Goal: Communication & Community: Answer question/provide support

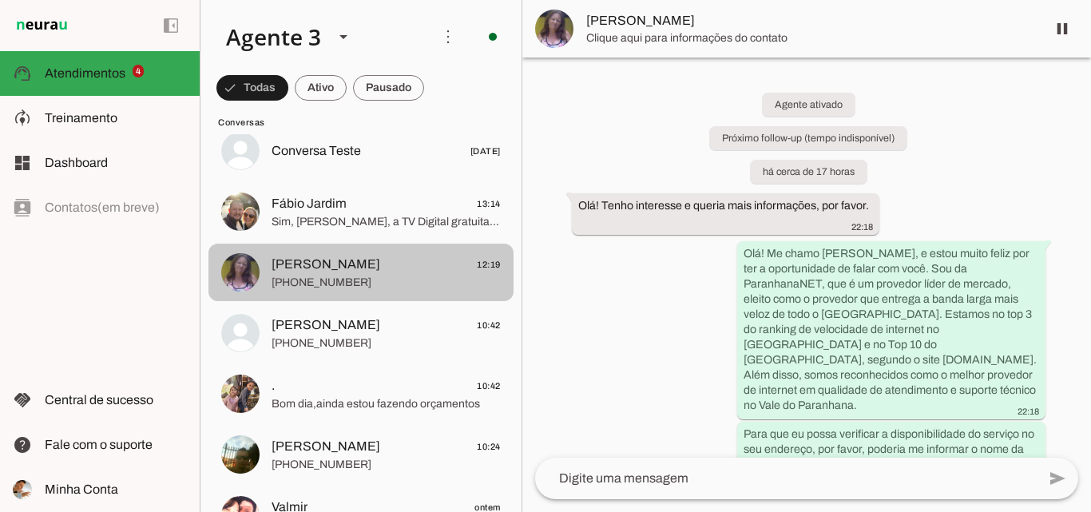
scroll to position [319, 0]
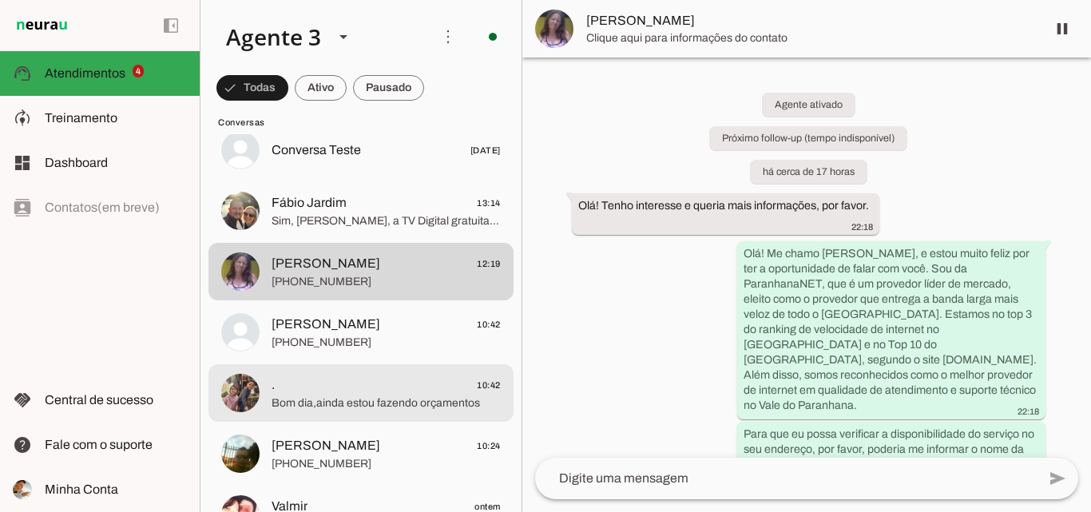
click at [428, 394] on span ". 10:42" at bounding box center [386, 385] width 229 height 20
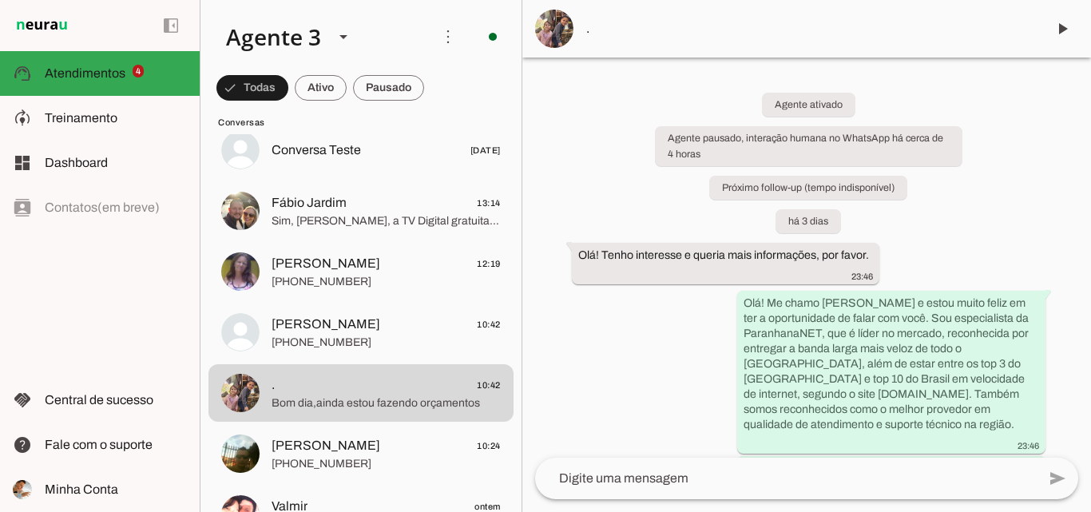
click at [743, 26] on span "." at bounding box center [809, 28] width 447 height 19
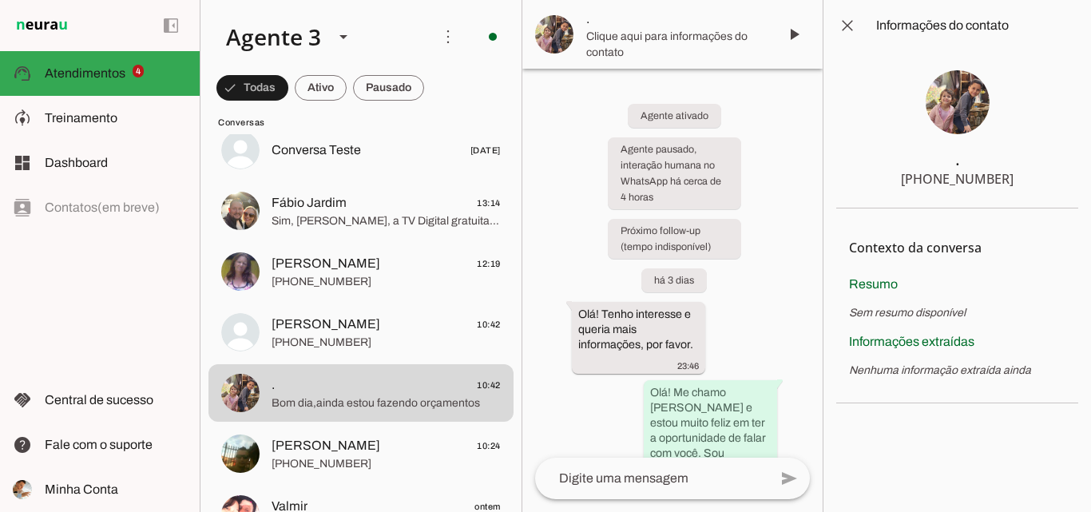
drag, startPoint x: 936, startPoint y: 181, endPoint x: 1012, endPoint y: 182, distance: 75.9
click at [1012, 182] on section ". [PHONE_NUMBER]" at bounding box center [957, 129] width 242 height 157
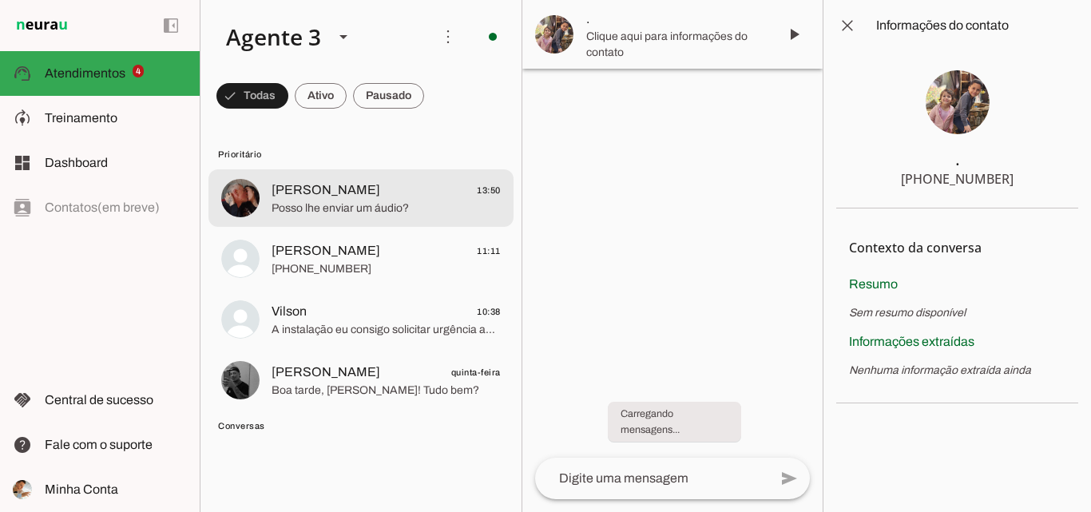
click at [355, 196] on span "[PERSON_NAME] 13:50" at bounding box center [386, 191] width 229 height 20
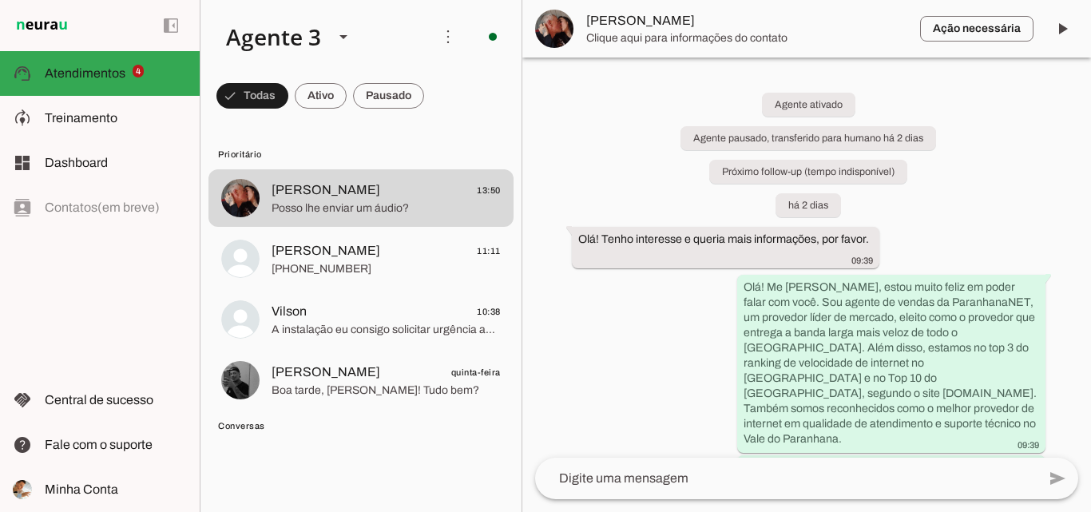
click at [695, 33] on span "Clique aqui para informações do contato" at bounding box center [746, 38] width 321 height 16
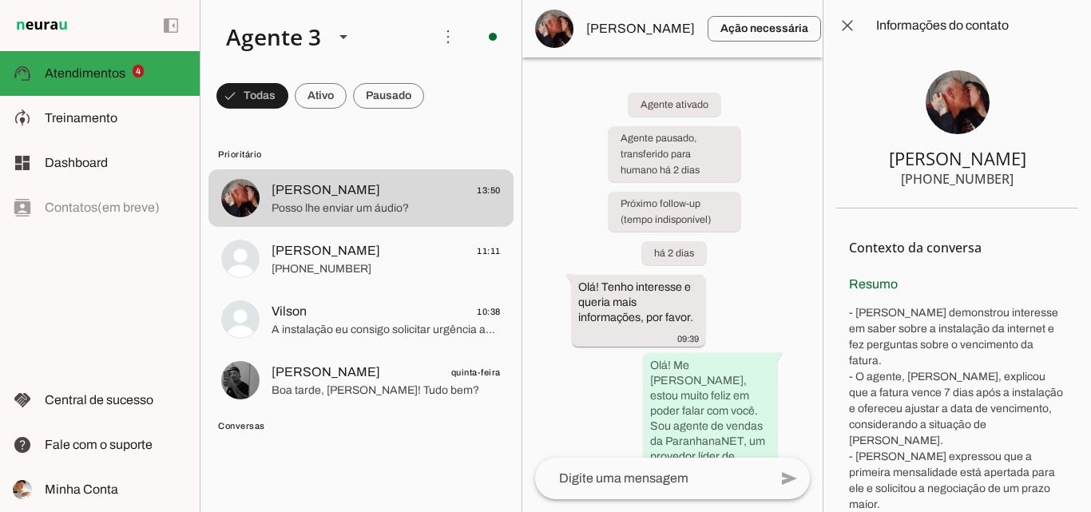
drag, startPoint x: 930, startPoint y: 181, endPoint x: 1008, endPoint y: 181, distance: 77.5
click at [1008, 181] on section "[PERSON_NAME] [PHONE_NUMBER]" at bounding box center [957, 129] width 242 height 157
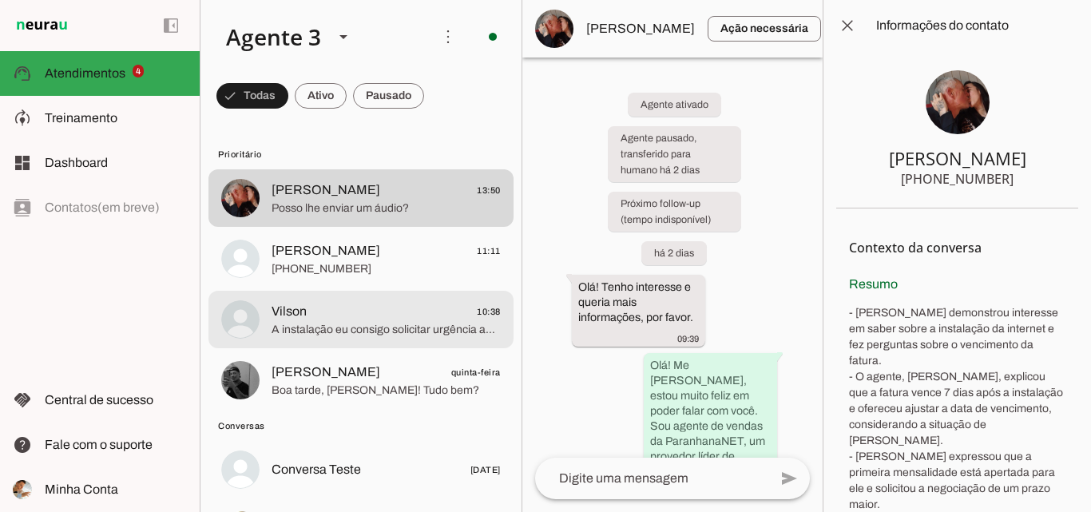
click at [455, 315] on span "Vilson 10:38" at bounding box center [386, 312] width 229 height 20
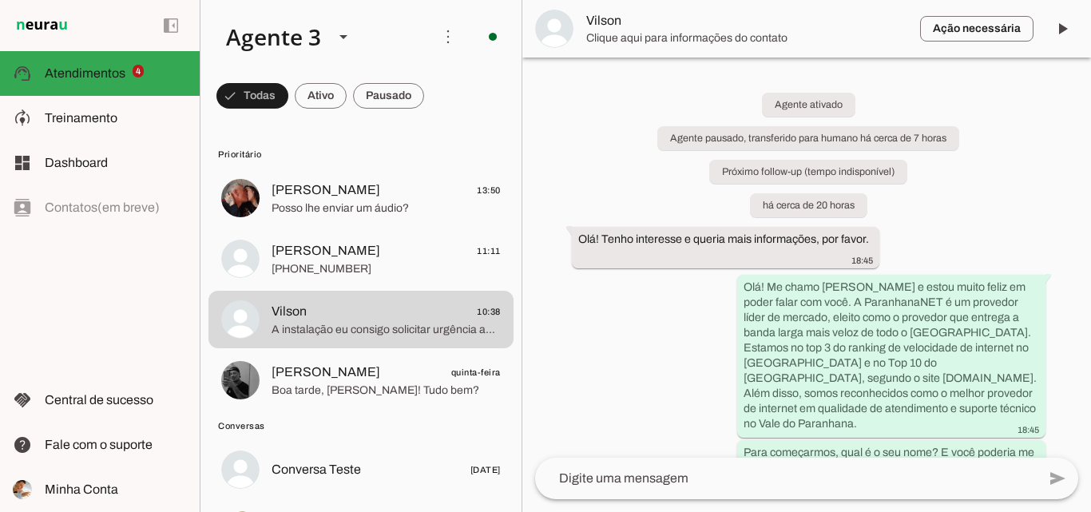
click at [671, 32] on span "Clique aqui para informações do contato" at bounding box center [746, 38] width 321 height 16
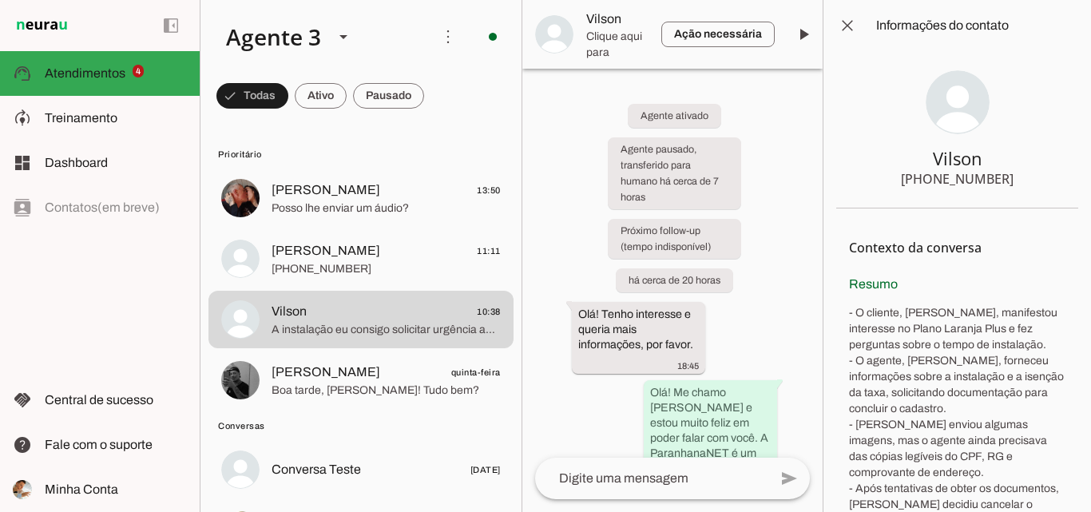
drag, startPoint x: 930, startPoint y: 175, endPoint x: 1005, endPoint y: 176, distance: 74.3
click at [1005, 176] on section "Vilson [PHONE_NUMBER]" at bounding box center [957, 129] width 242 height 157
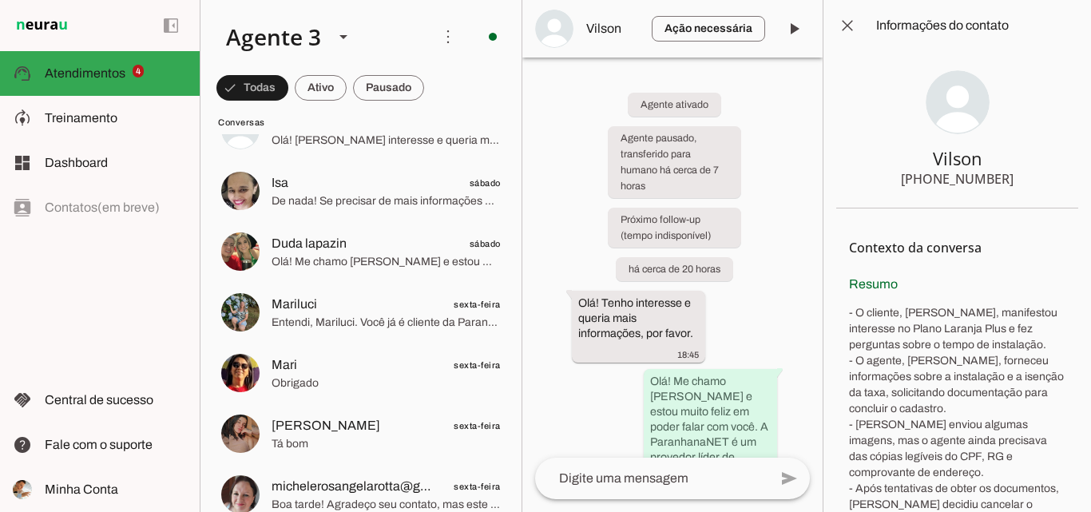
scroll to position [1118, 0]
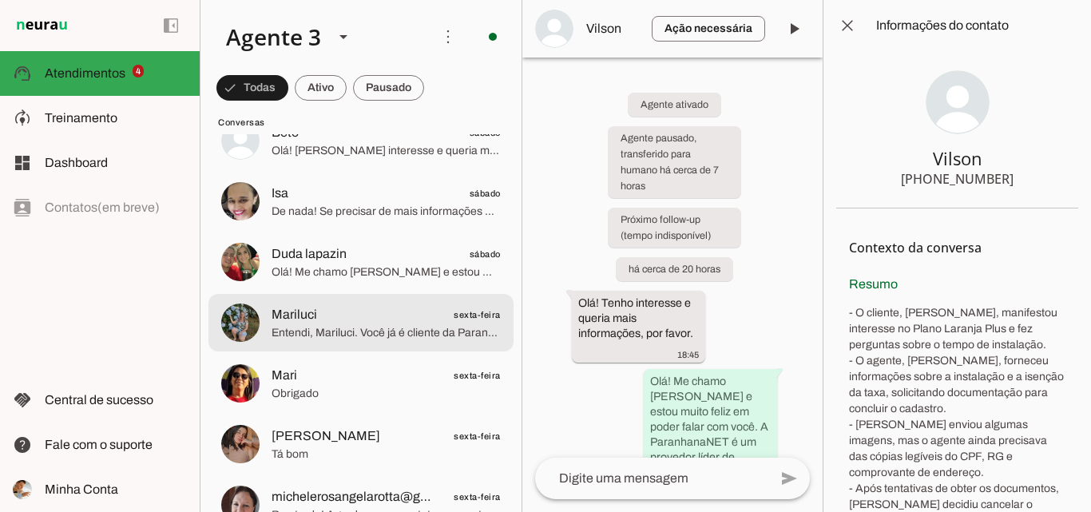
click at [395, 325] on span "Entendi, Mariluci. Você já é cliente da ParanhanaNET e quer saber sobre os desc…" at bounding box center [386, 333] width 229 height 16
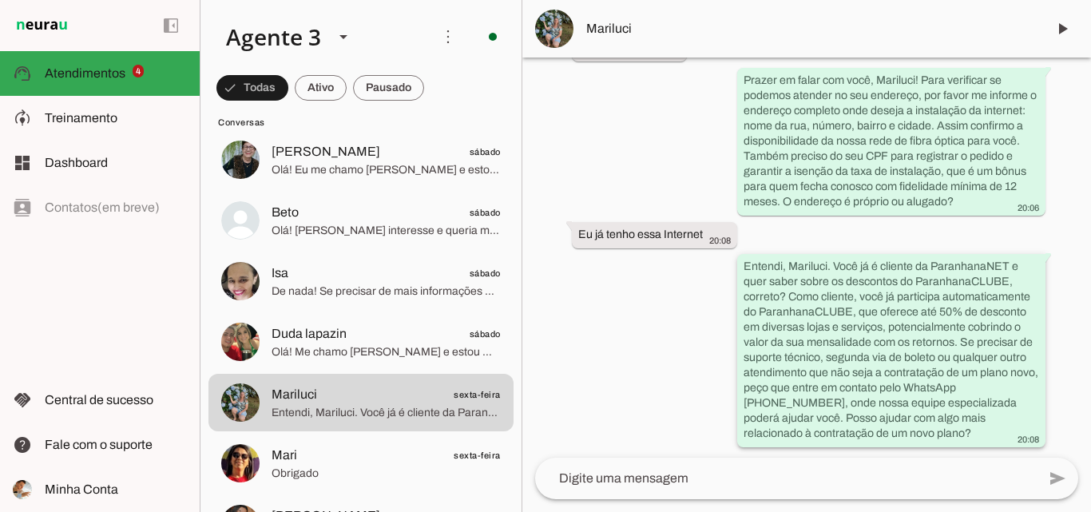
scroll to position [590, 0]
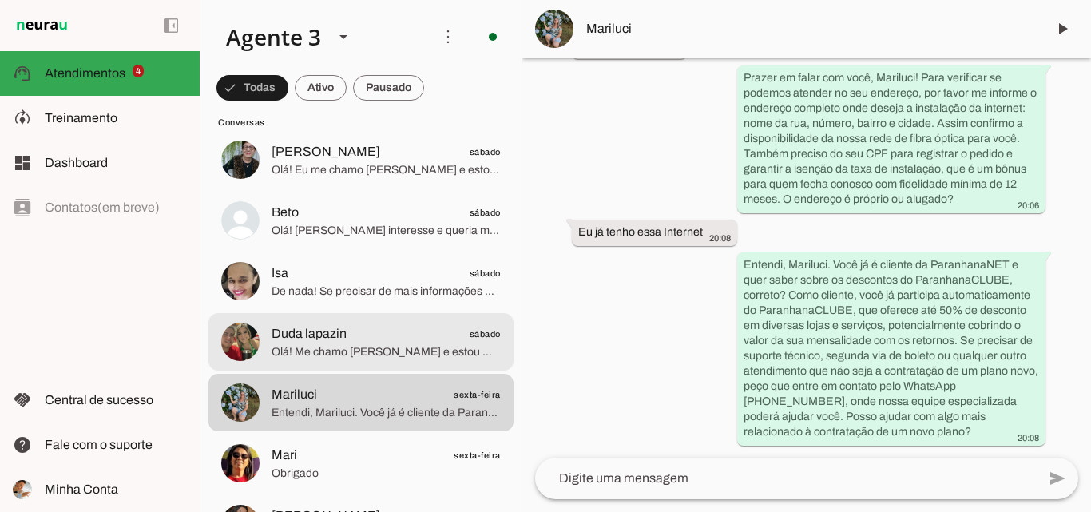
click at [398, 341] on span "Duda lapazin sábado" at bounding box center [386, 334] width 229 height 20
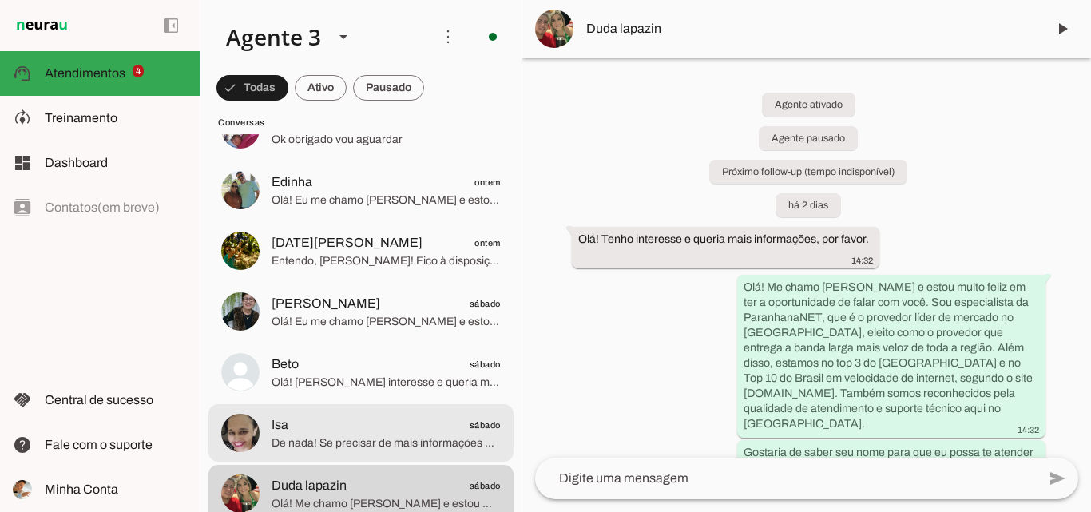
scroll to position [879, 0]
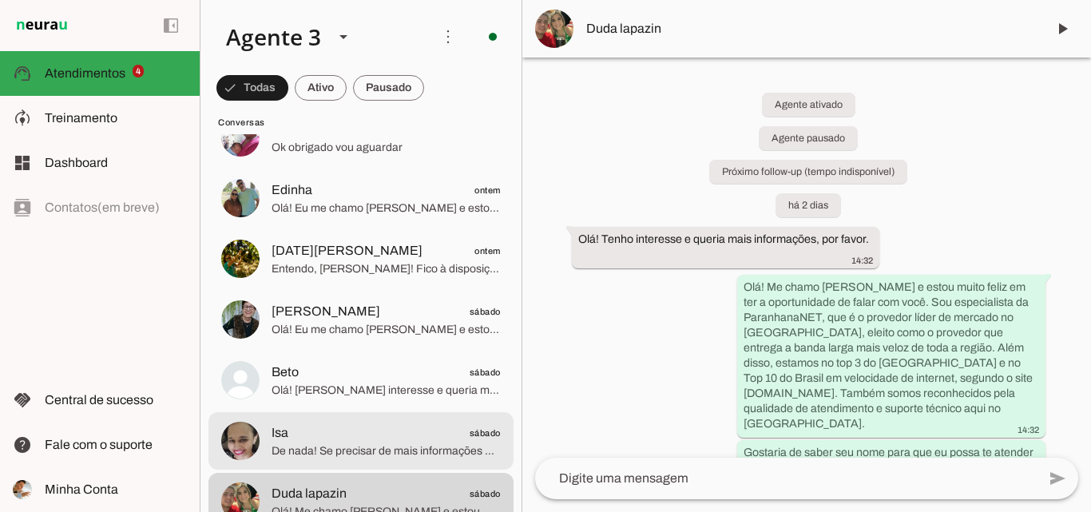
click at [359, 447] on span "De nada! Se precisar de mais informações ou quiser verificar a cobertura no seu…" at bounding box center [386, 451] width 229 height 16
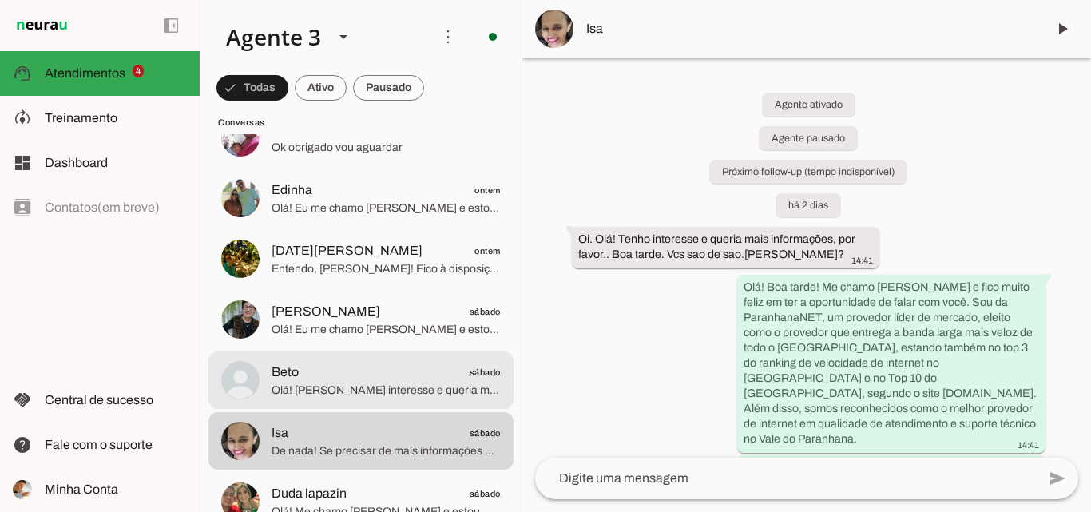
click at [385, 367] on span "Beto sábado" at bounding box center [386, 373] width 229 height 20
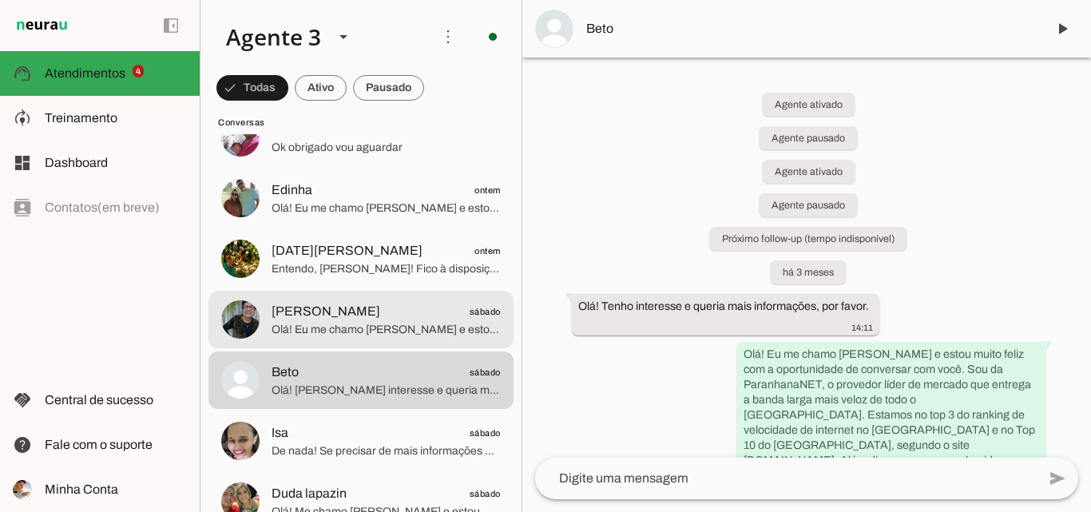
click at [283, 331] on span "Olá! Eu me chamo [PERSON_NAME] e estou muito feliz em ter a oportunidade de fal…" at bounding box center [386, 330] width 229 height 16
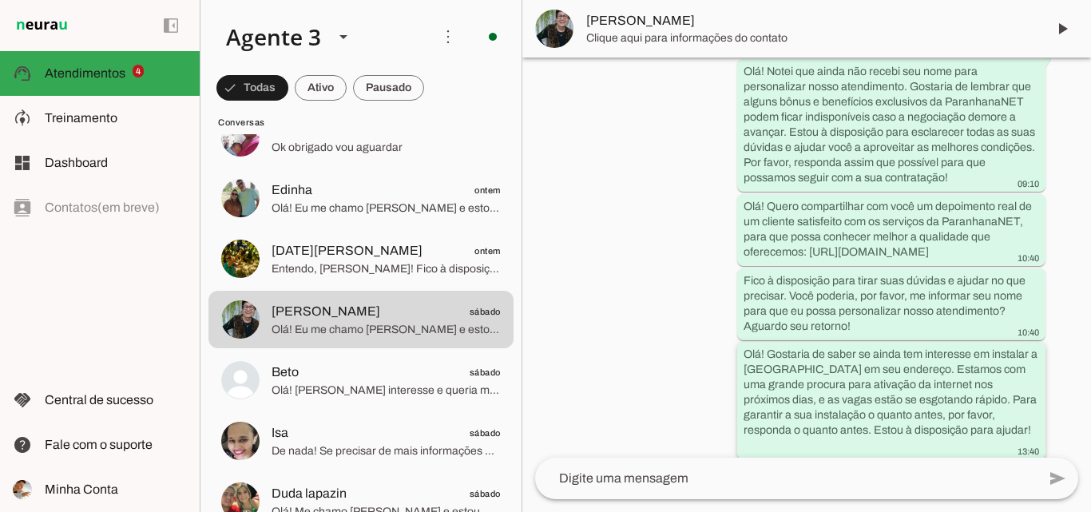
scroll to position [569, 0]
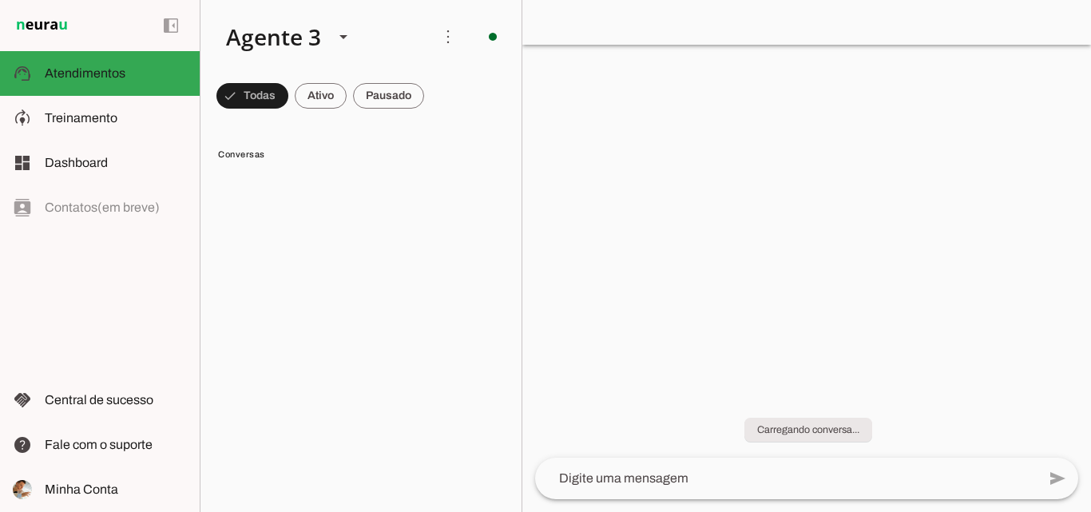
click at [0, 0] on slot "Conversas" at bounding box center [0, 0] width 0 height 0
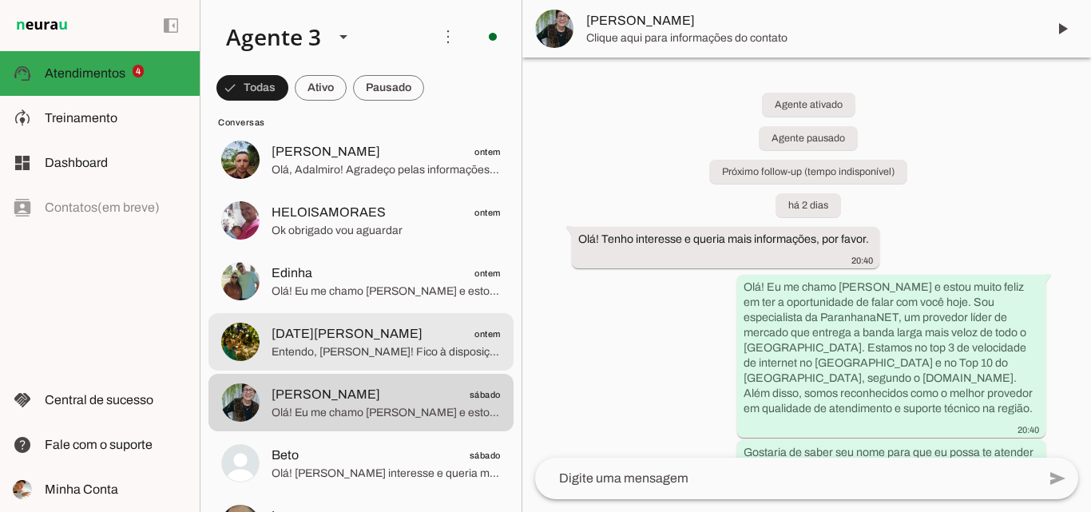
scroll to position [799, 0]
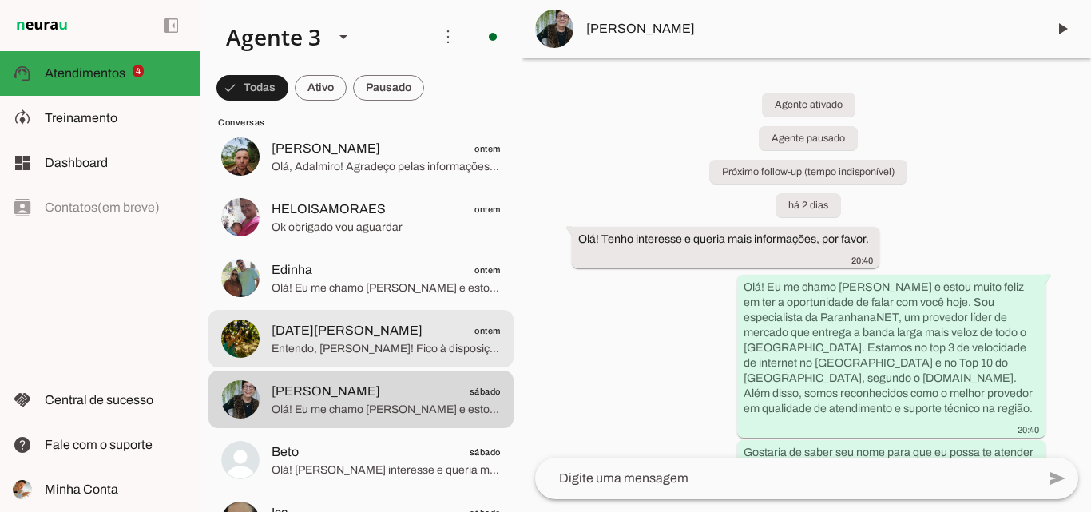
click at [447, 333] on span "[DATE][PERSON_NAME] ontem" at bounding box center [386, 331] width 229 height 20
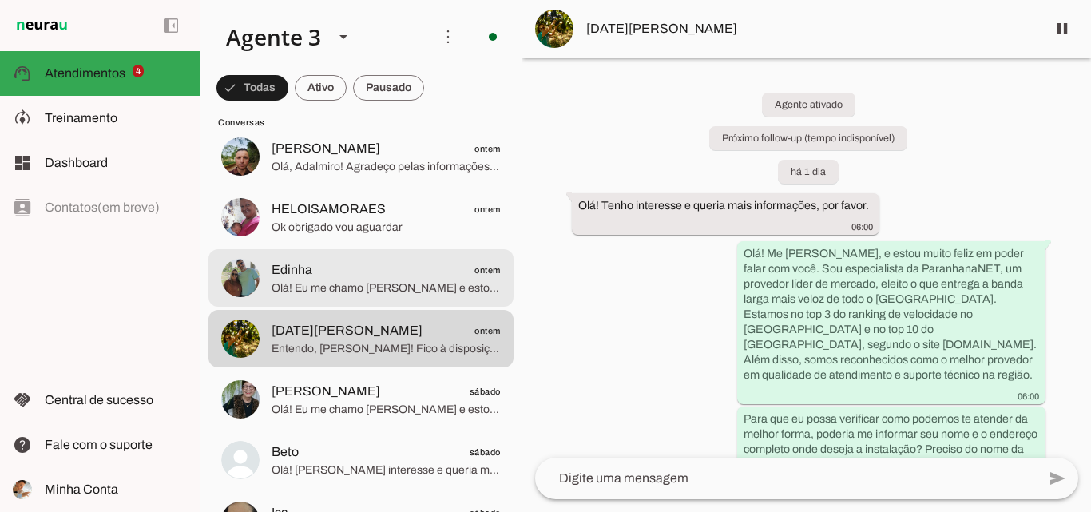
click at [309, 279] on span "Edinha" at bounding box center [292, 269] width 41 height 19
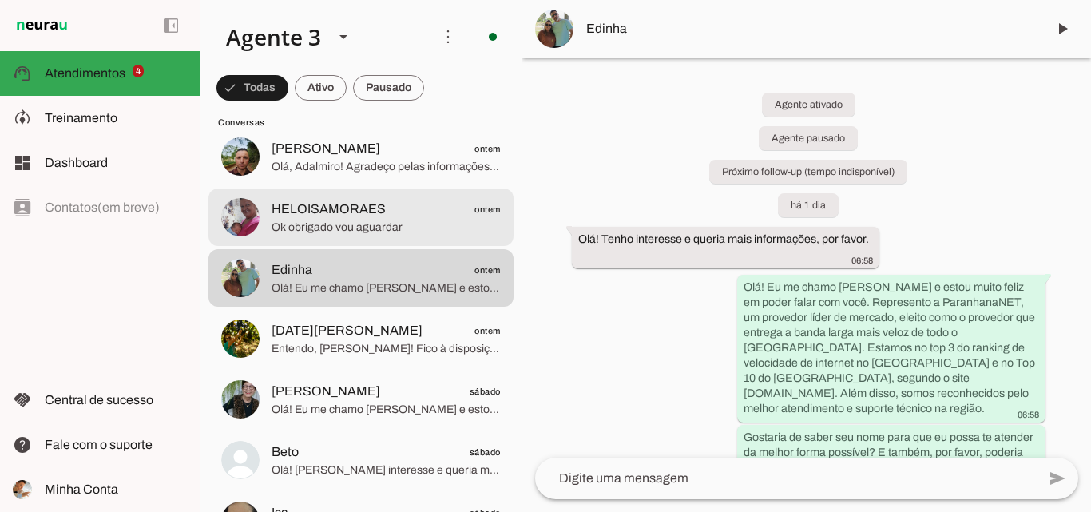
click at [379, 220] on span "Ok obrigado vou aguardar" at bounding box center [386, 228] width 229 height 16
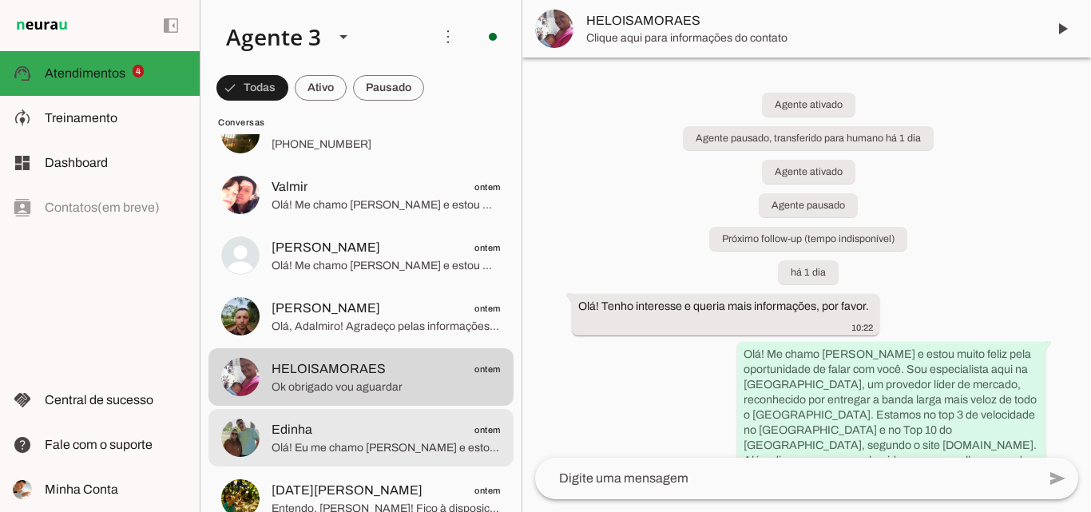
scroll to position [719, 0]
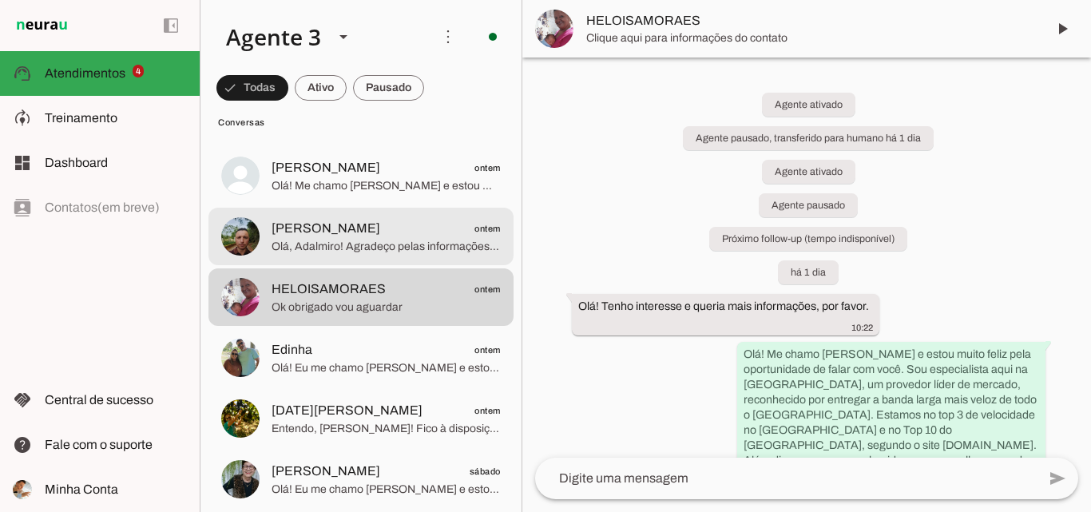
click at [398, 245] on span "Olá, Adalmiro! Agradeço pelas informações. A [GEOGRAPHIC_DATA] oferece cobertur…" at bounding box center [386, 247] width 229 height 16
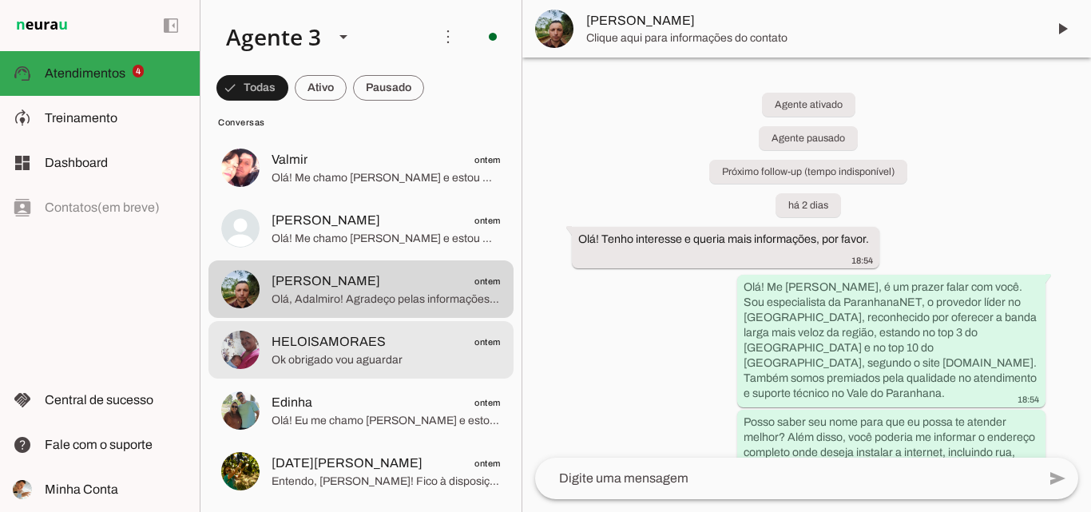
scroll to position [639, 0]
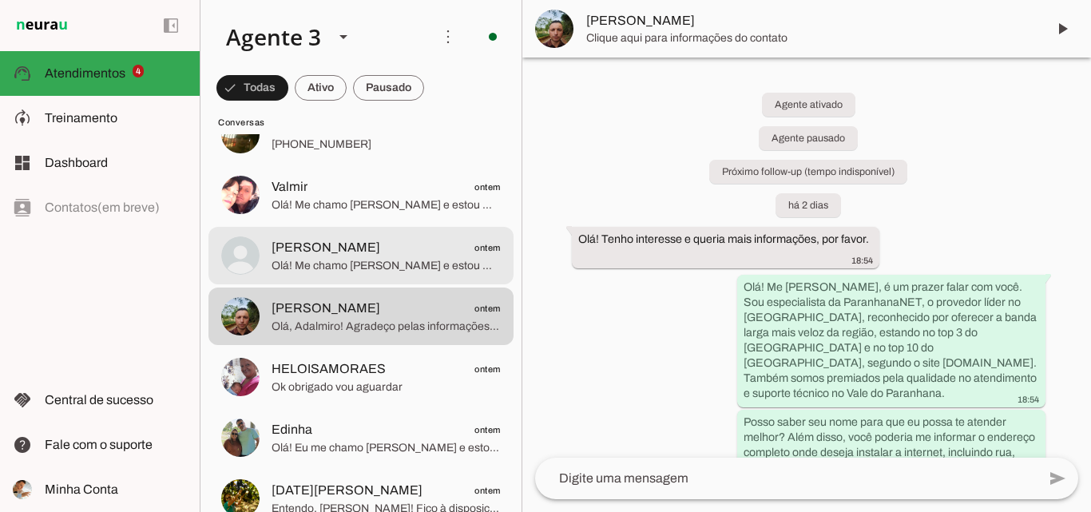
click at [429, 265] on span "Olá! Me chamo [PERSON_NAME] e estou muito feliz em poder falar com você. Sou da…" at bounding box center [386, 266] width 229 height 16
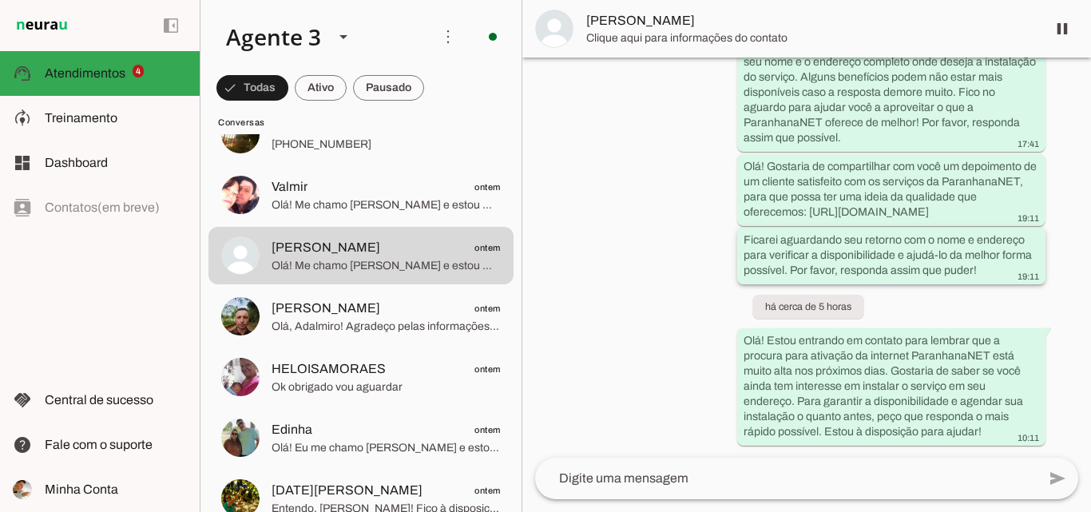
scroll to position [492, 0]
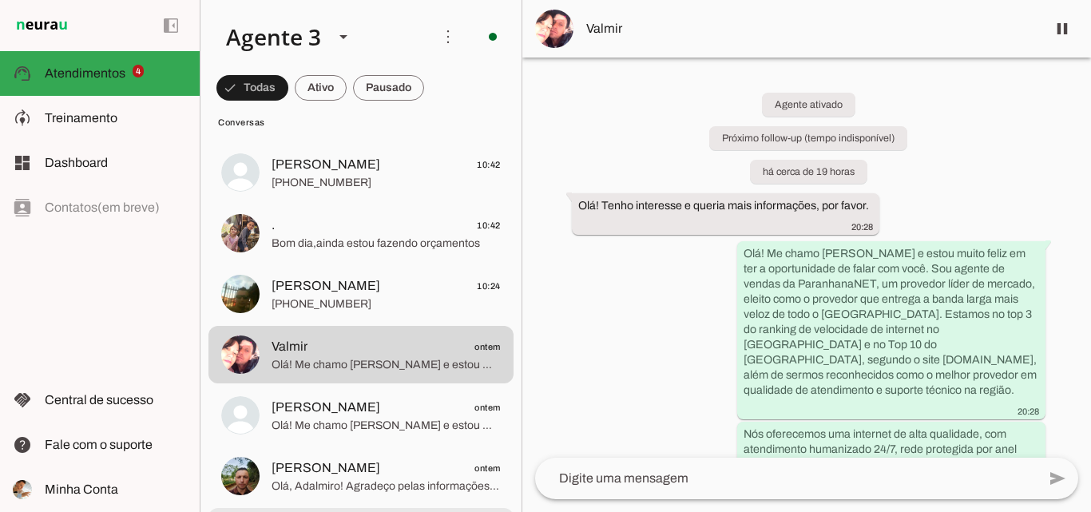
scroll to position [399, 0]
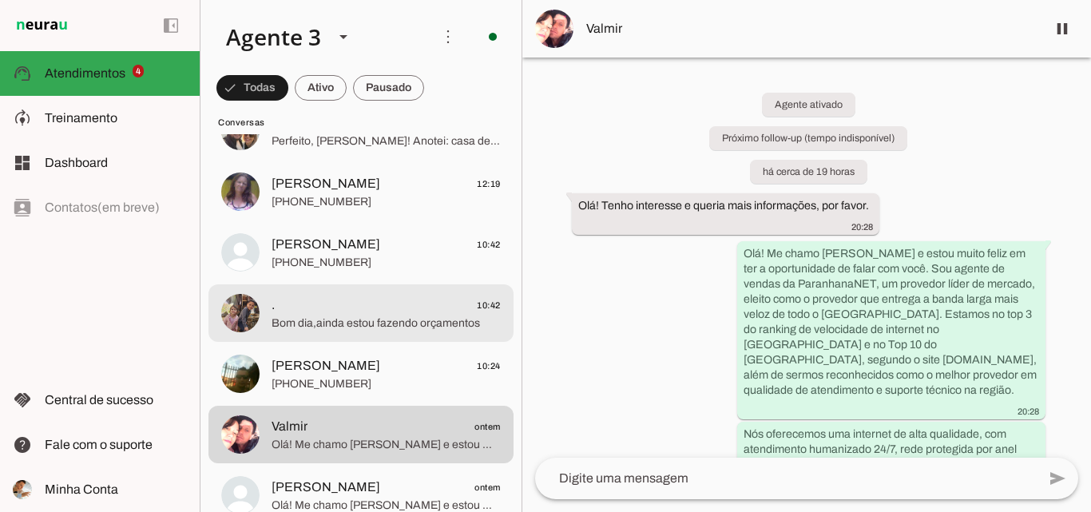
click at [385, 320] on span "Bom dia,ainda estou fazendo orçamentos" at bounding box center [386, 323] width 229 height 16
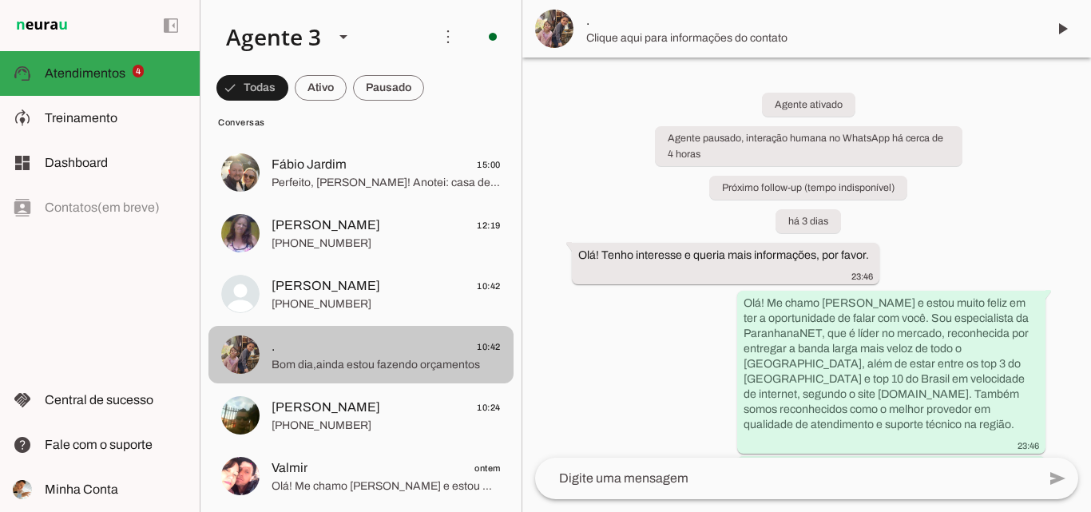
scroll to position [319, 0]
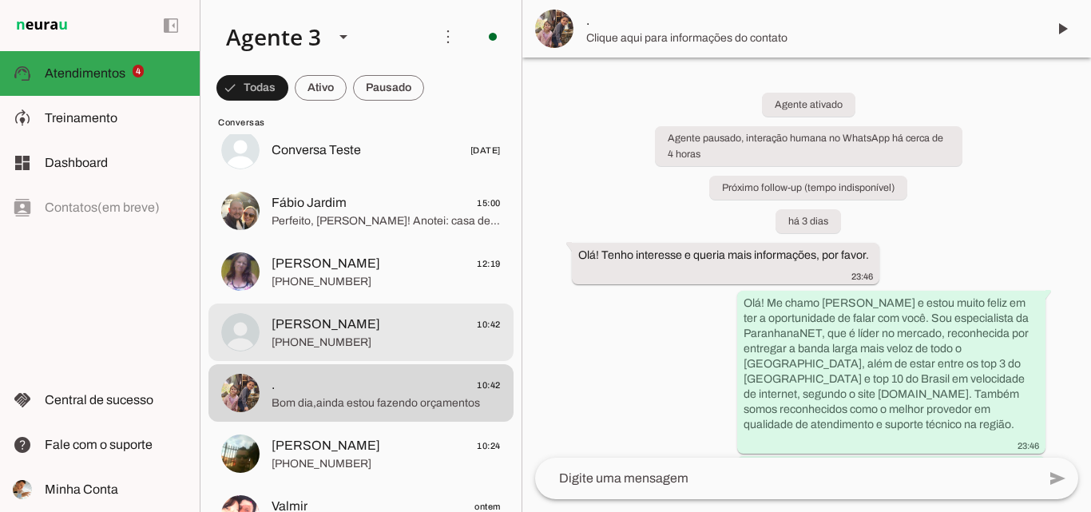
click at [436, 347] on span "[PHONE_NUMBER]" at bounding box center [386, 343] width 229 height 16
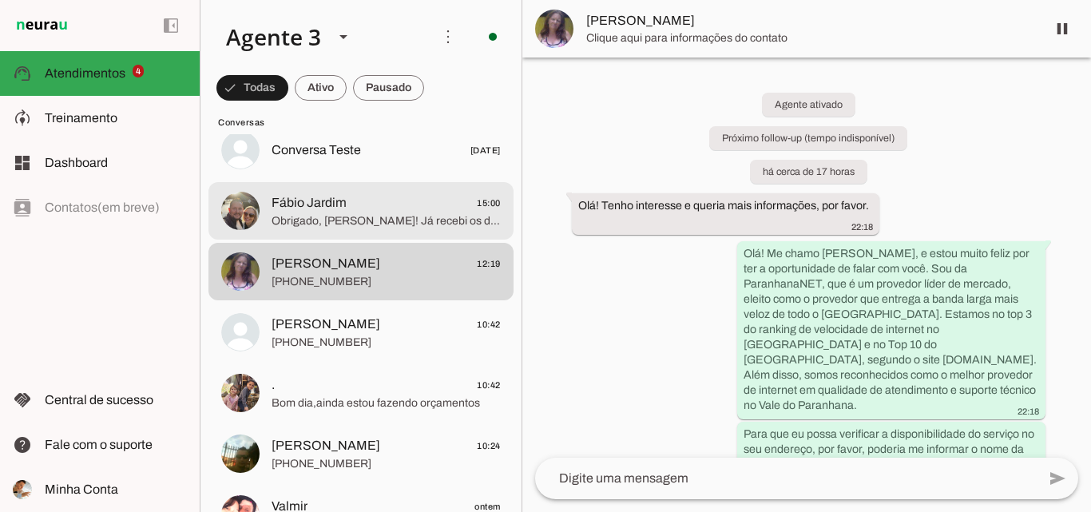
scroll to position [240, 0]
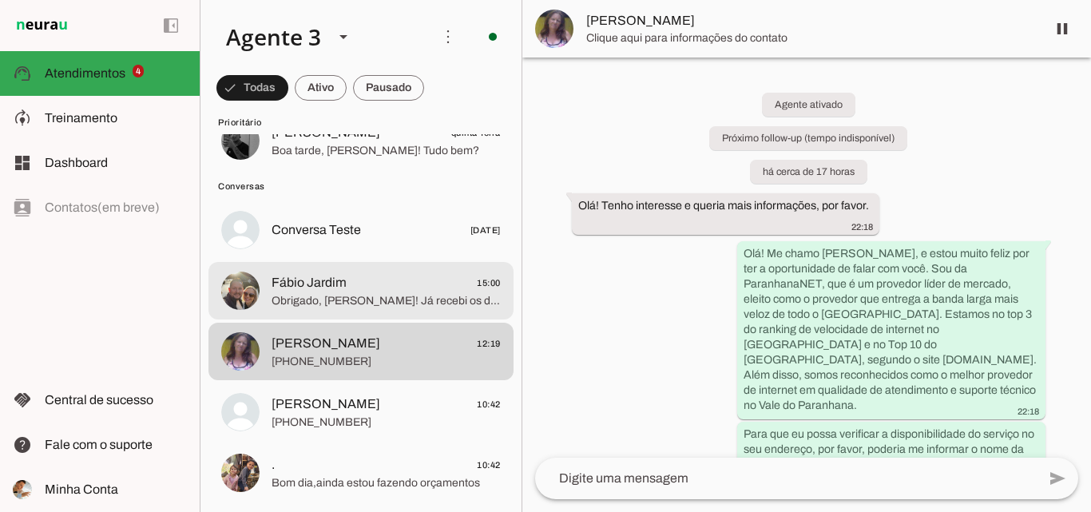
click at [423, 283] on span "Fábio Jardim 15:00" at bounding box center [386, 283] width 229 height 20
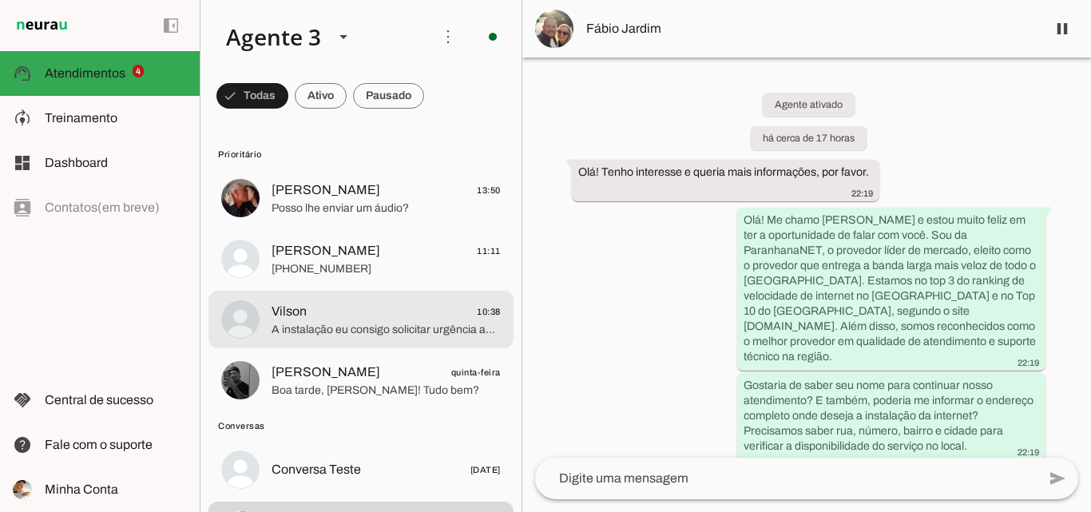
click at [407, 318] on span "Vilson 10:38" at bounding box center [386, 312] width 229 height 20
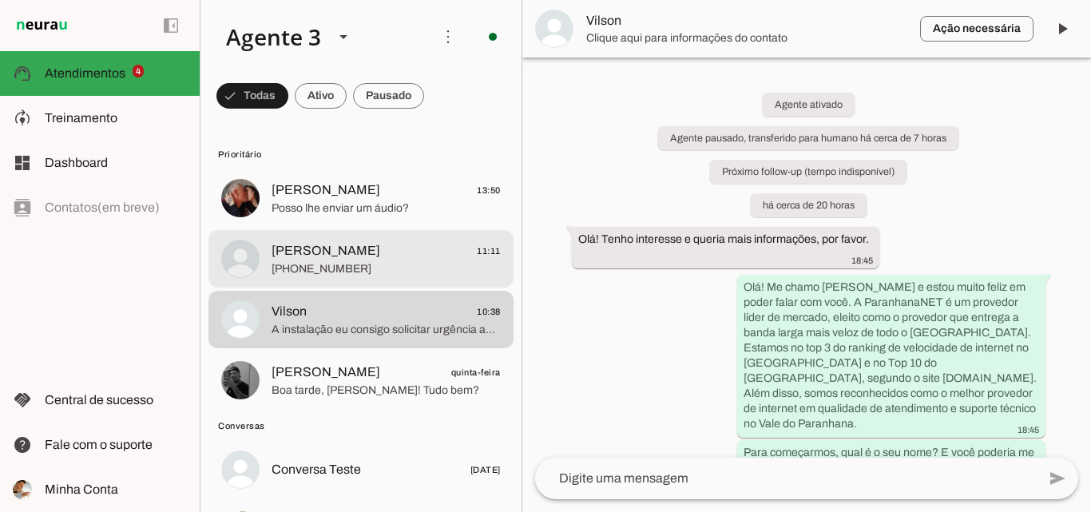
click at [367, 269] on span "[PHONE_NUMBER]" at bounding box center [386, 269] width 229 height 16
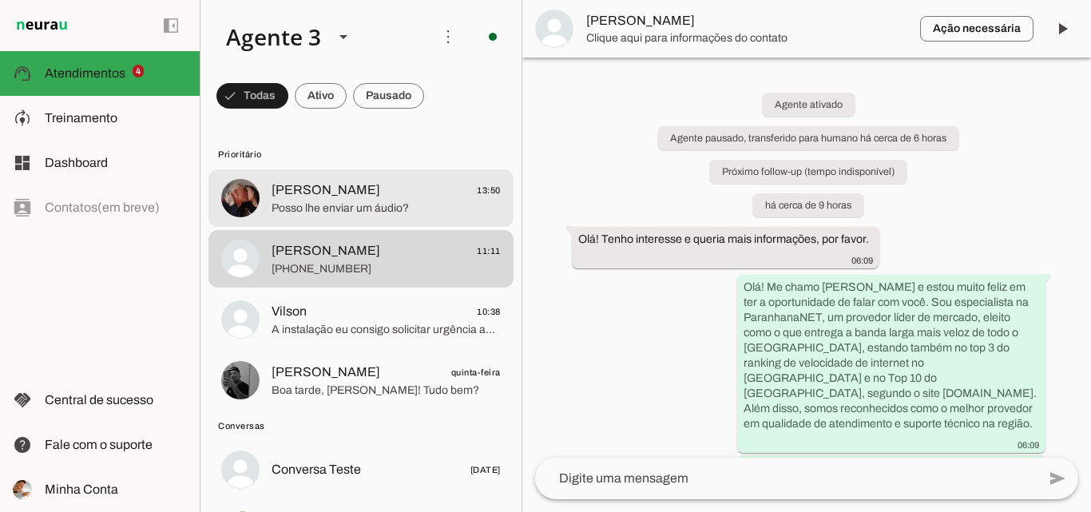
click at [435, 216] on span "Posso lhe enviar um áudio?" at bounding box center [386, 208] width 229 height 16
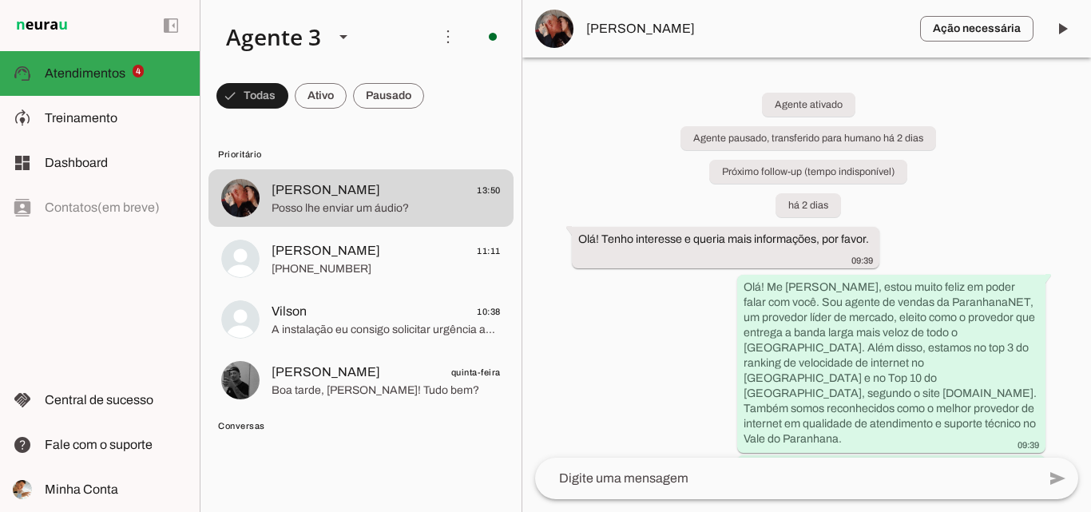
click at [669, 90] on div "Agente ativado Agente pausado, transferido para humano há 2 dias Próximo follow…" at bounding box center [806, 258] width 569 height 400
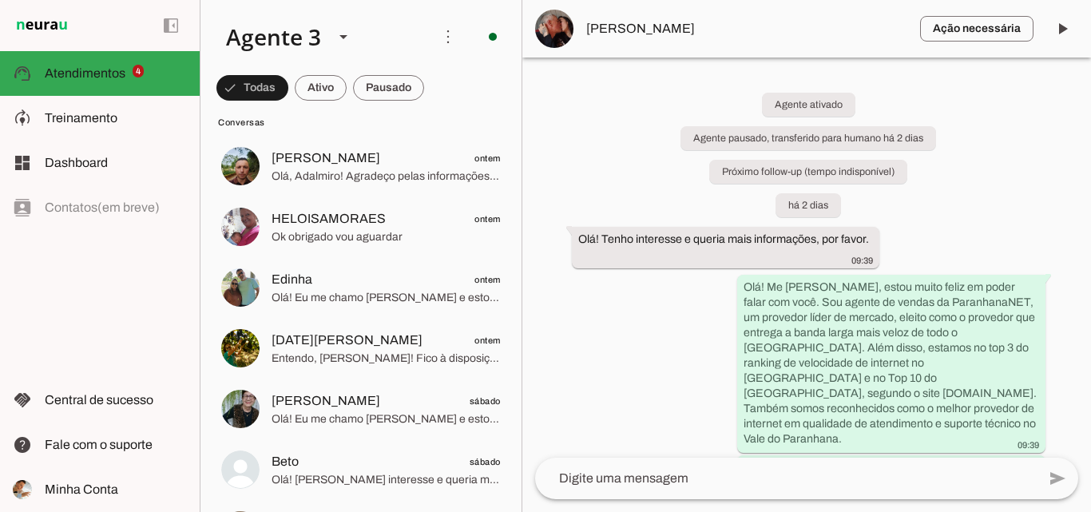
scroll to position [1029, 0]
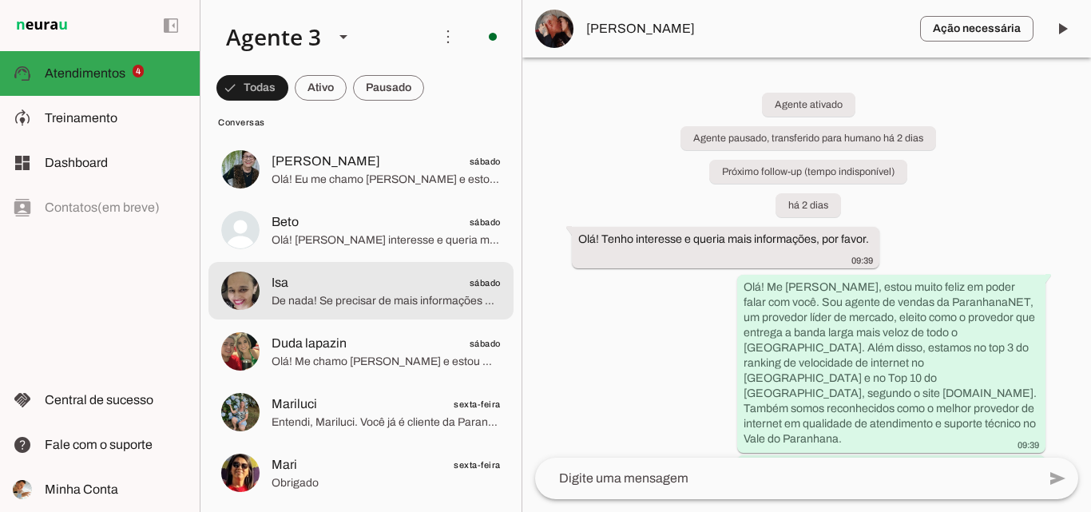
click at [343, 284] on span "Isa sábado" at bounding box center [386, 283] width 229 height 20
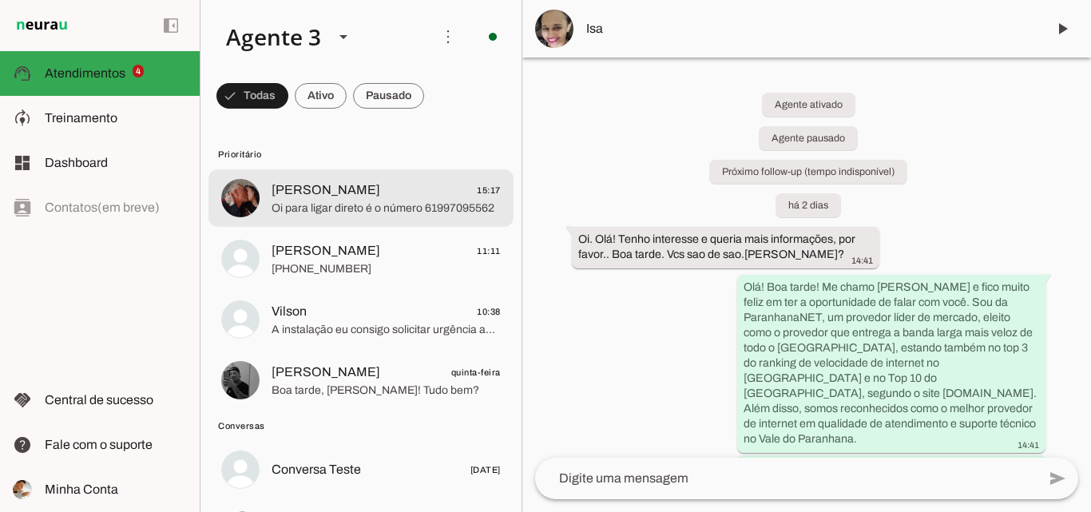
click at [399, 193] on span "[PERSON_NAME] 15:17" at bounding box center [386, 191] width 229 height 20
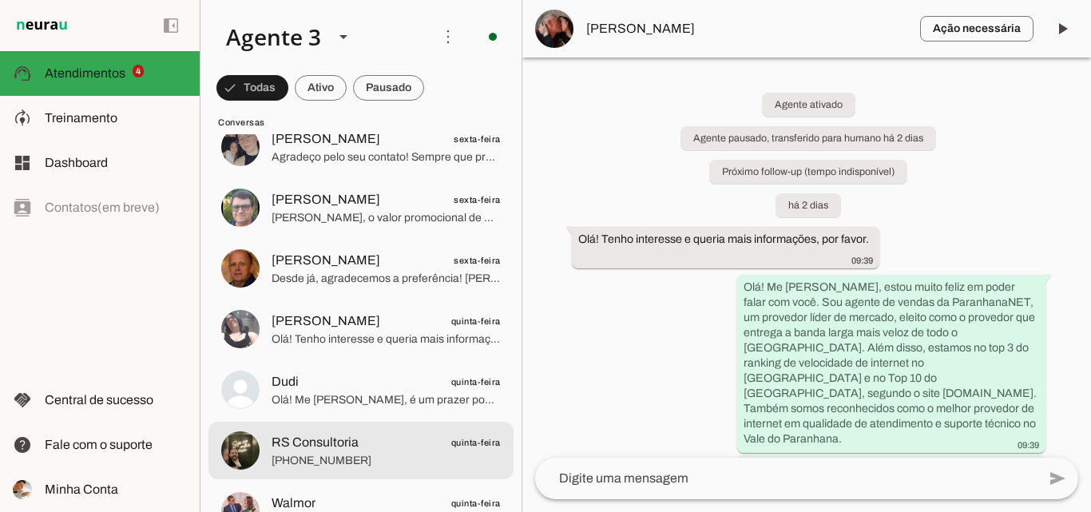
scroll to position [1757, 0]
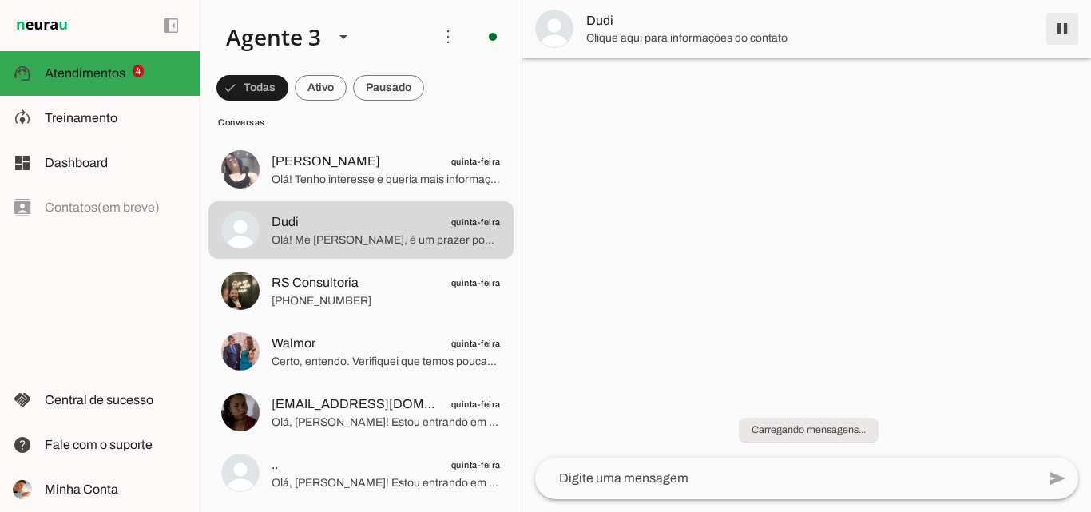
click at [1052, 32] on span at bounding box center [1062, 29] width 38 height 38
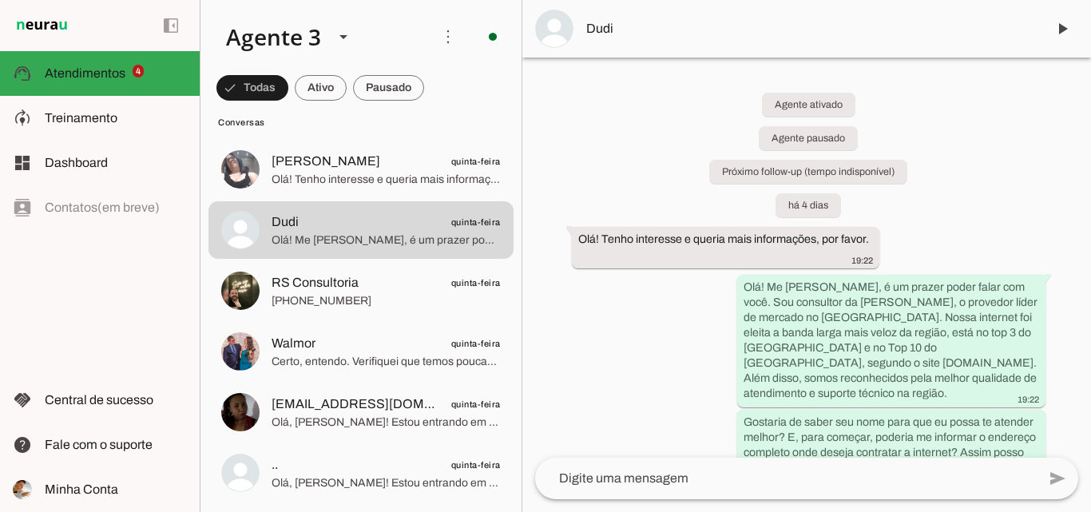
click at [657, 19] on md-item "Dudi" at bounding box center [806, 29] width 569 height 58
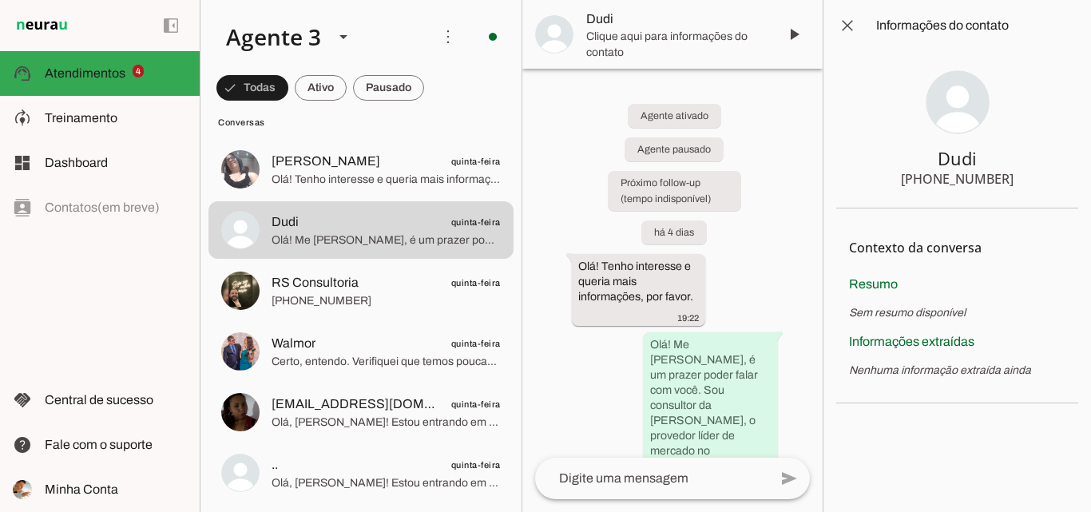
drag, startPoint x: 934, startPoint y: 177, endPoint x: 1020, endPoint y: 178, distance: 86.3
click at [1020, 178] on section "Dudi [PHONE_NUMBER]" at bounding box center [957, 129] width 242 height 157
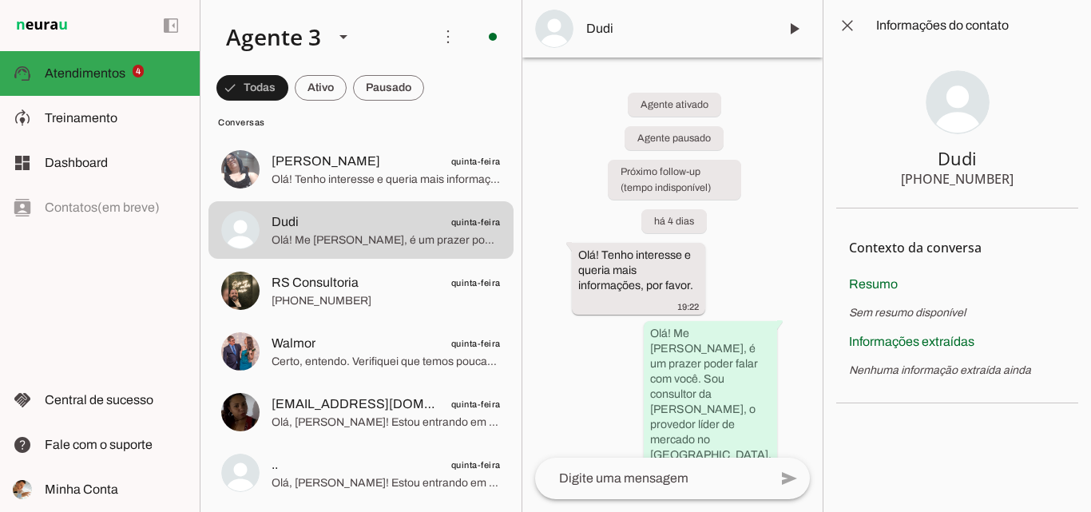
drag, startPoint x: 930, startPoint y: 153, endPoint x: 1012, endPoint y: 160, distance: 82.5
click at [1011, 160] on section "Dudi [PHONE_NUMBER]" at bounding box center [957, 129] width 242 height 157
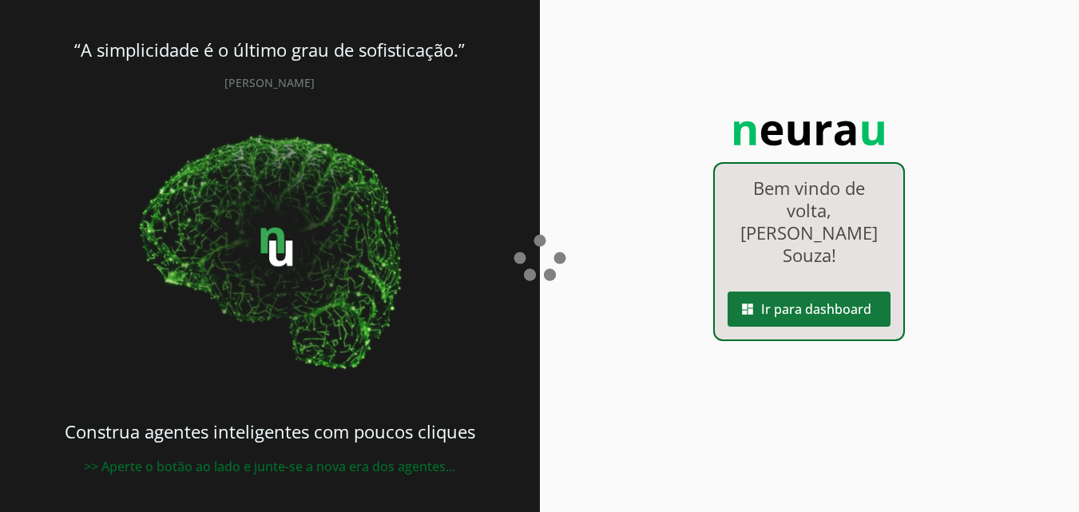
click at [831, 290] on span at bounding box center [809, 309] width 163 height 38
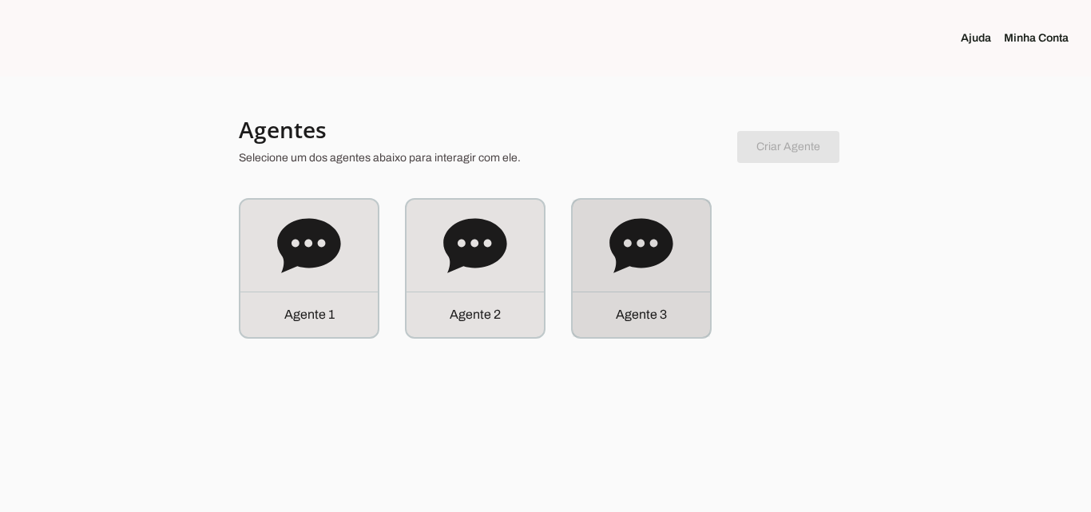
click at [676, 267] on div "Agente 3" at bounding box center [641, 268] width 137 height 137
